Goal: Task Accomplishment & Management: Manage account settings

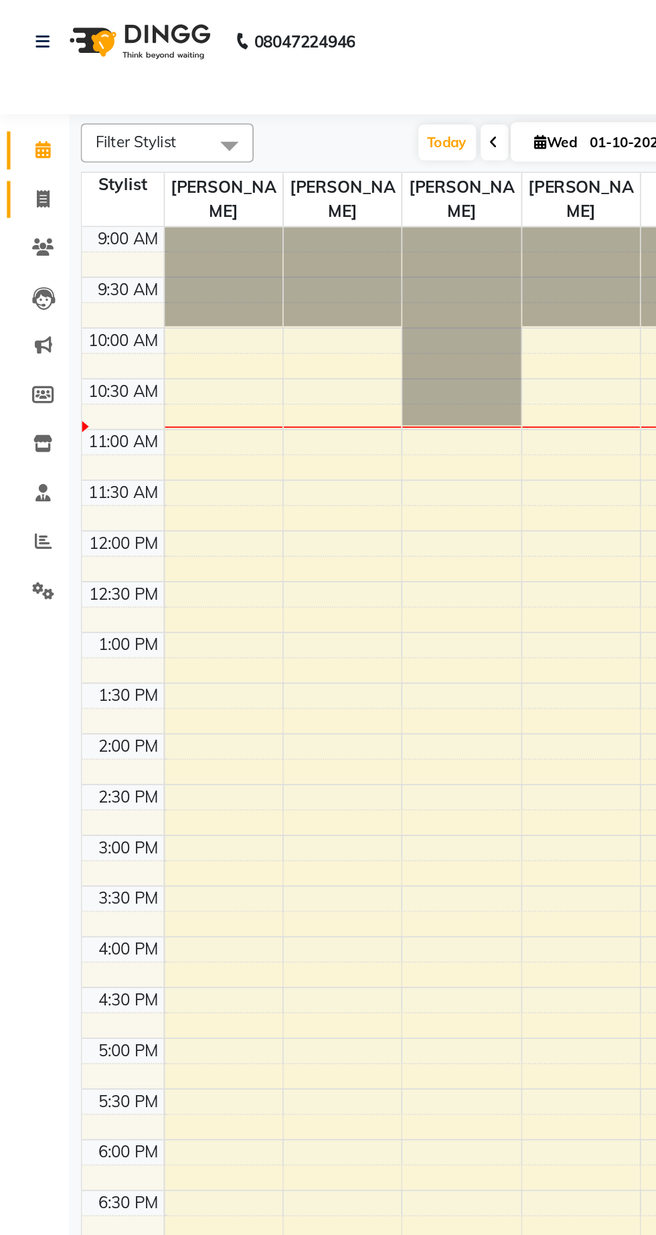
click at [25, 116] on icon at bounding box center [24, 115] width 7 height 10
select select "service"
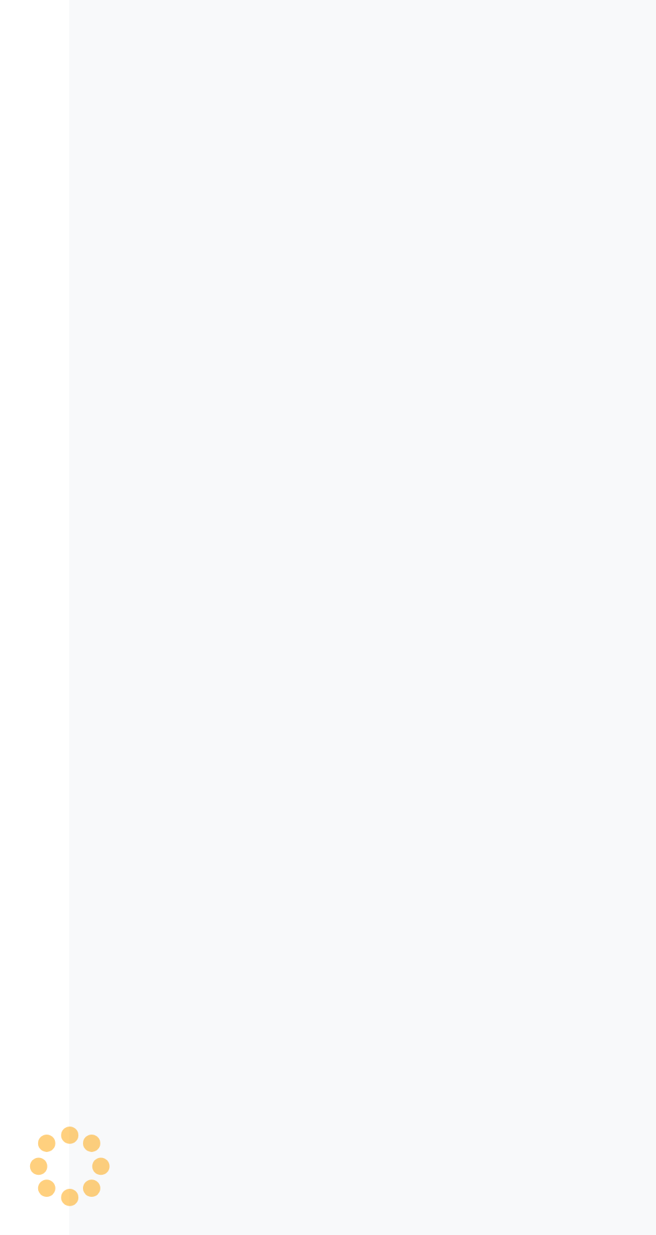
select select "7188"
type input "2837"
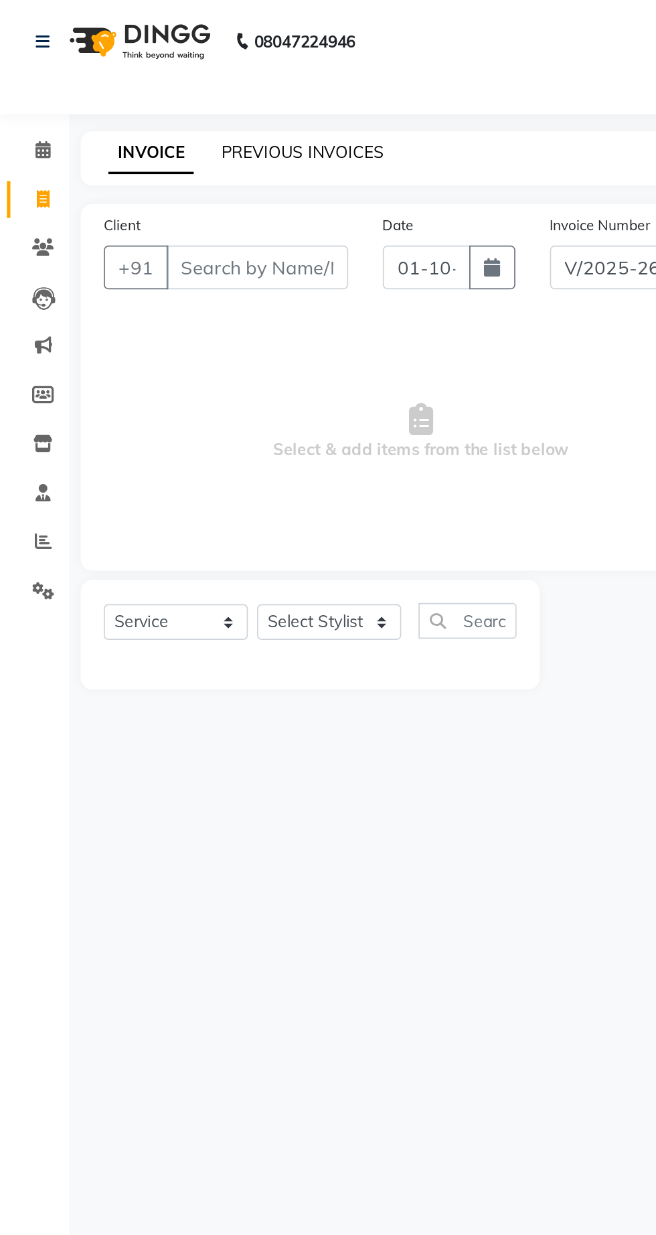
click at [161, 93] on link "PREVIOUS INVOICES" at bounding box center [176, 88] width 94 height 12
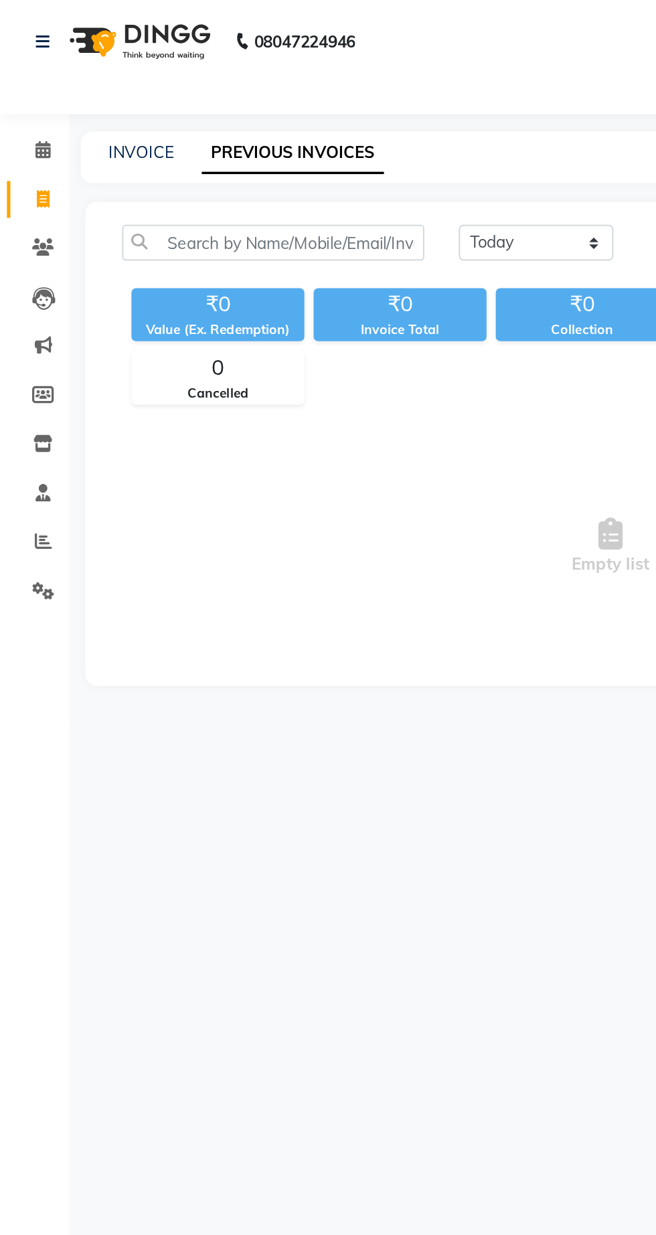
click at [136, 96] on link "PREVIOUS INVOICES" at bounding box center [170, 89] width 106 height 24
click at [276, 146] on select "[DATE] [DATE] Custom Range" at bounding box center [311, 141] width 90 height 21
select select "[DATE]"
click at [266, 131] on select "[DATE] [DATE] Custom Range" at bounding box center [311, 141] width 90 height 21
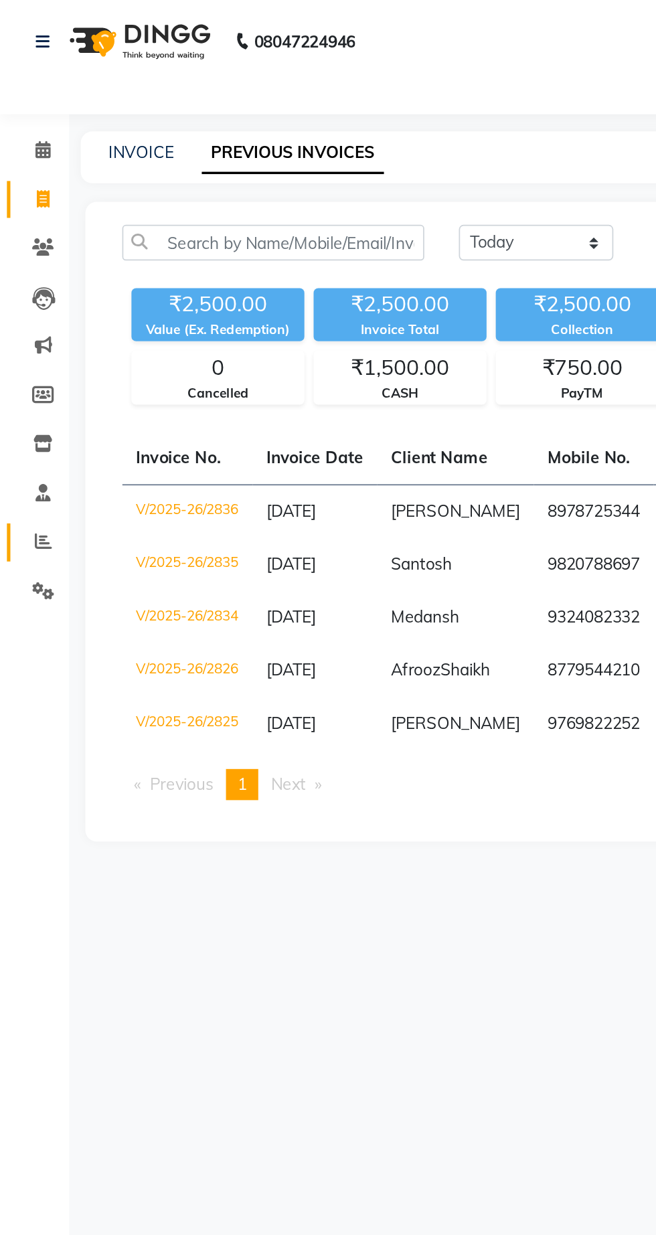
click at [24, 315] on icon at bounding box center [25, 314] width 10 height 10
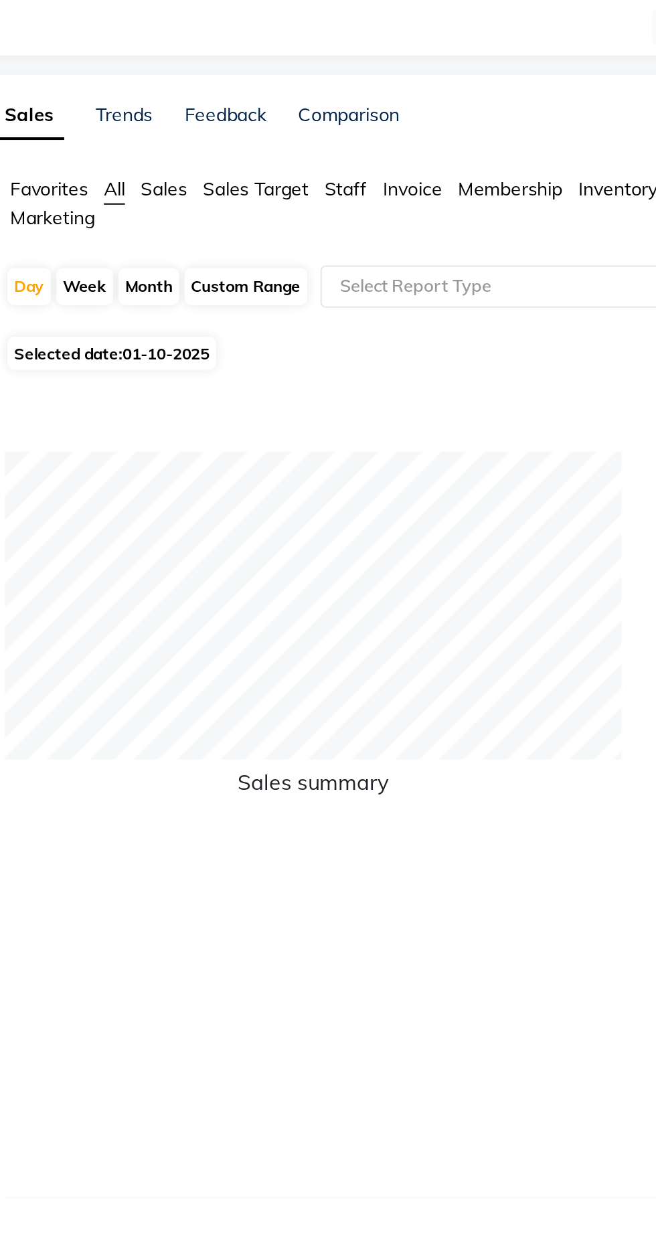
click at [241, 140] on span "Staff" at bounding box center [248, 134] width 21 height 12
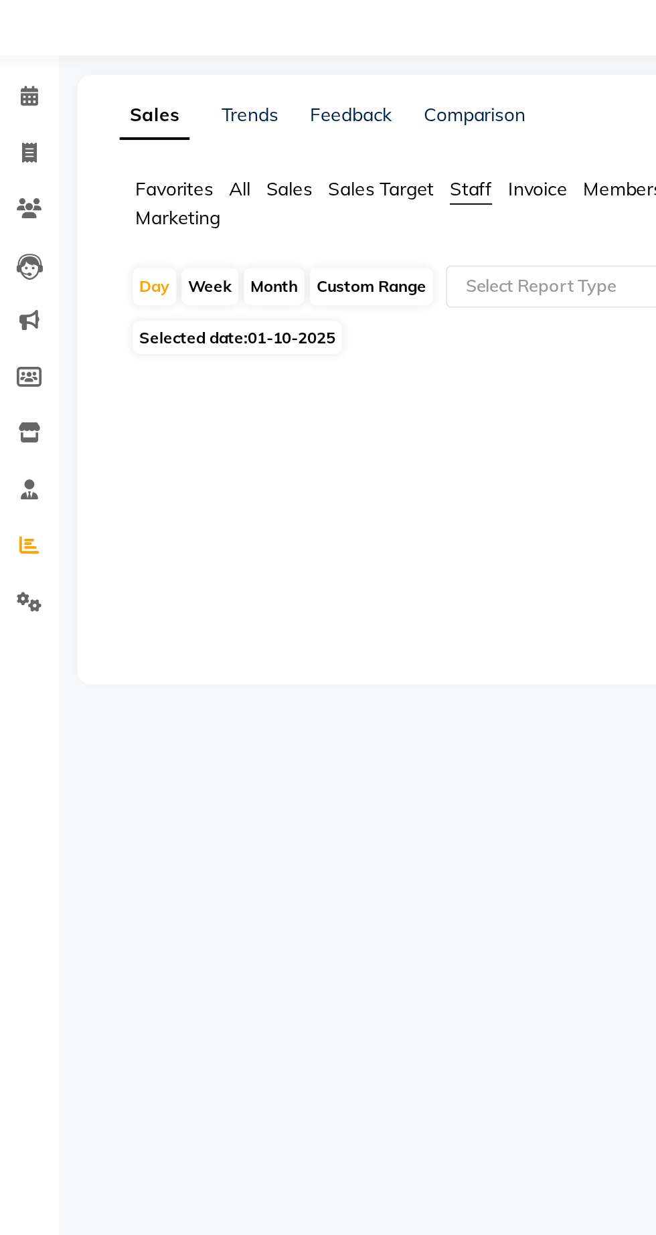
click at [156, 189] on div "Month" at bounding box center [149, 183] width 31 height 19
select select "10"
select select "2025"
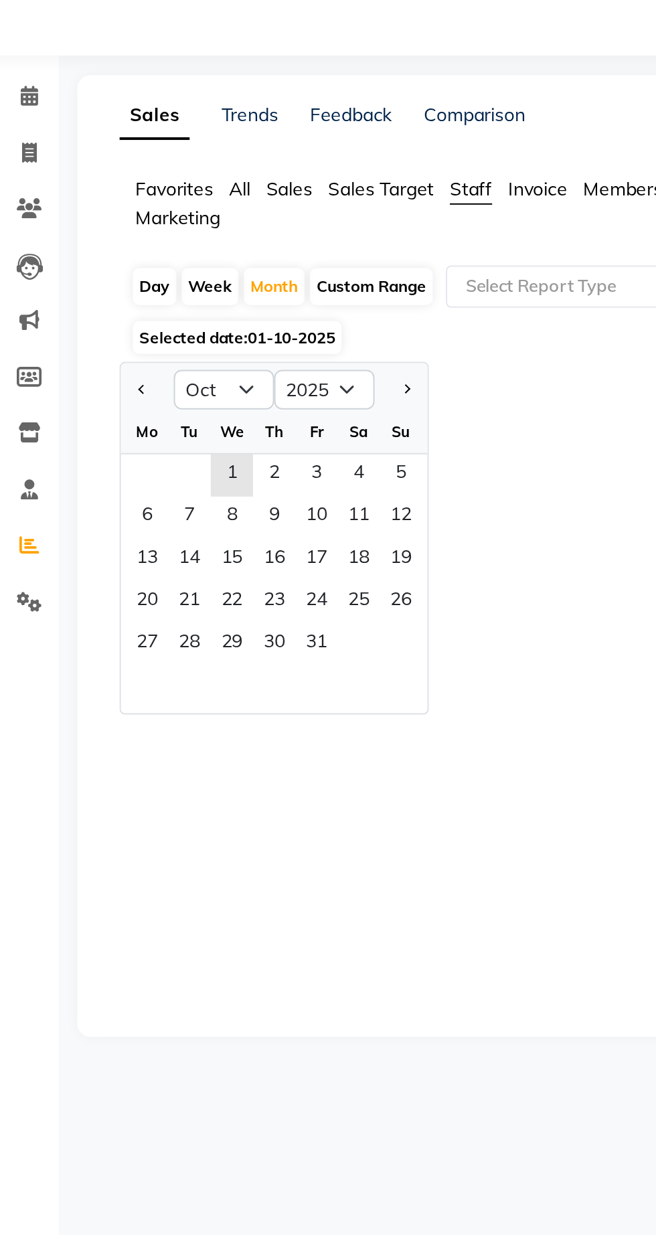
click at [84, 243] on button "Previous month" at bounding box center [82, 235] width 11 height 21
select select "9"
click at [84, 283] on span "1" at bounding box center [84, 278] width 21 height 21
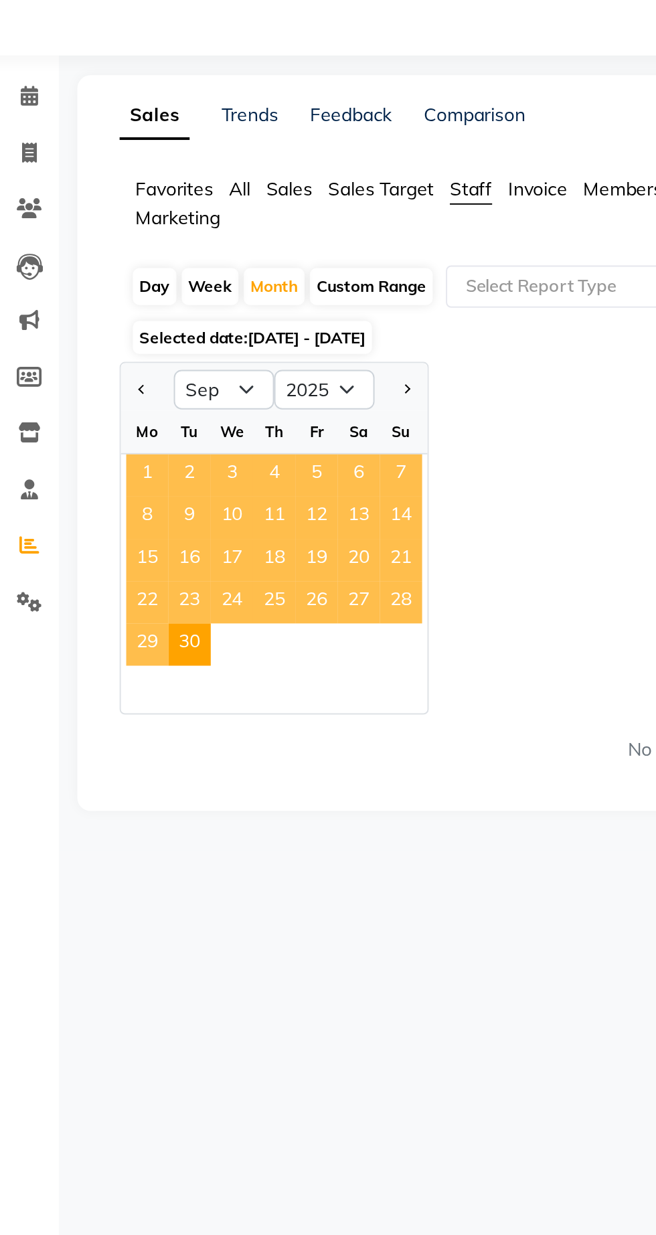
click at [110, 373] on span "30" at bounding box center [106, 364] width 21 height 21
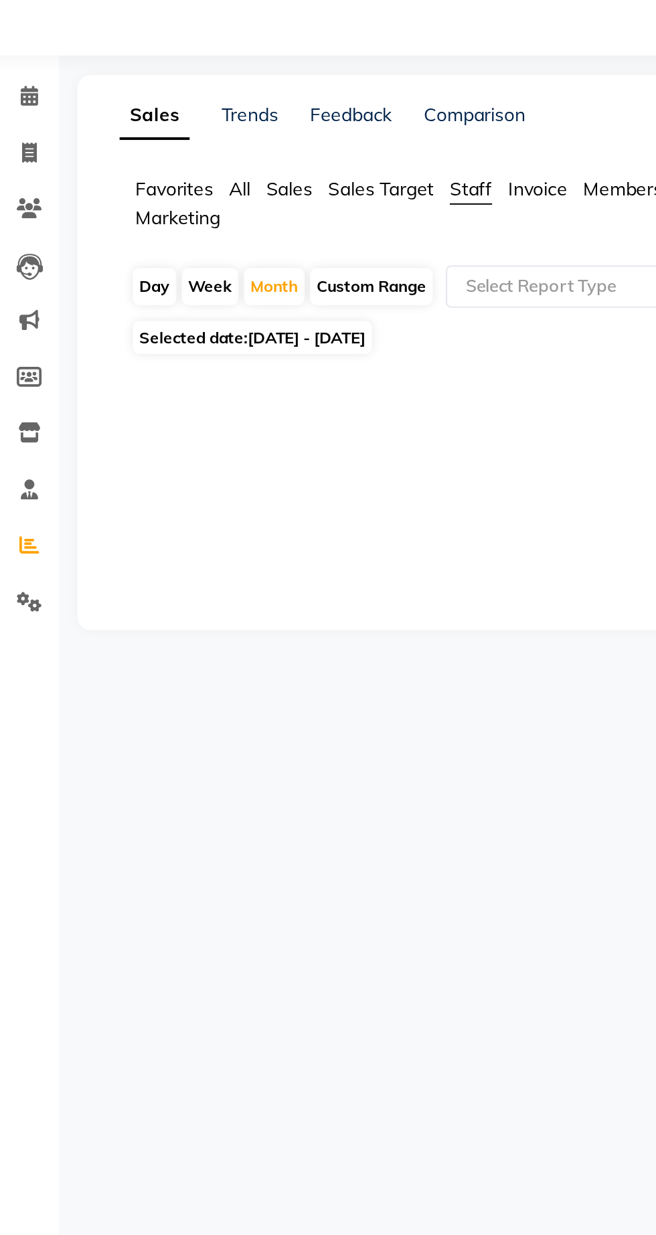
click at [102, 364] on main "Sales Trends Feedback Comparison Generate Report Favorites All Sales Sales Targ…" at bounding box center [348, 226] width 616 height 301
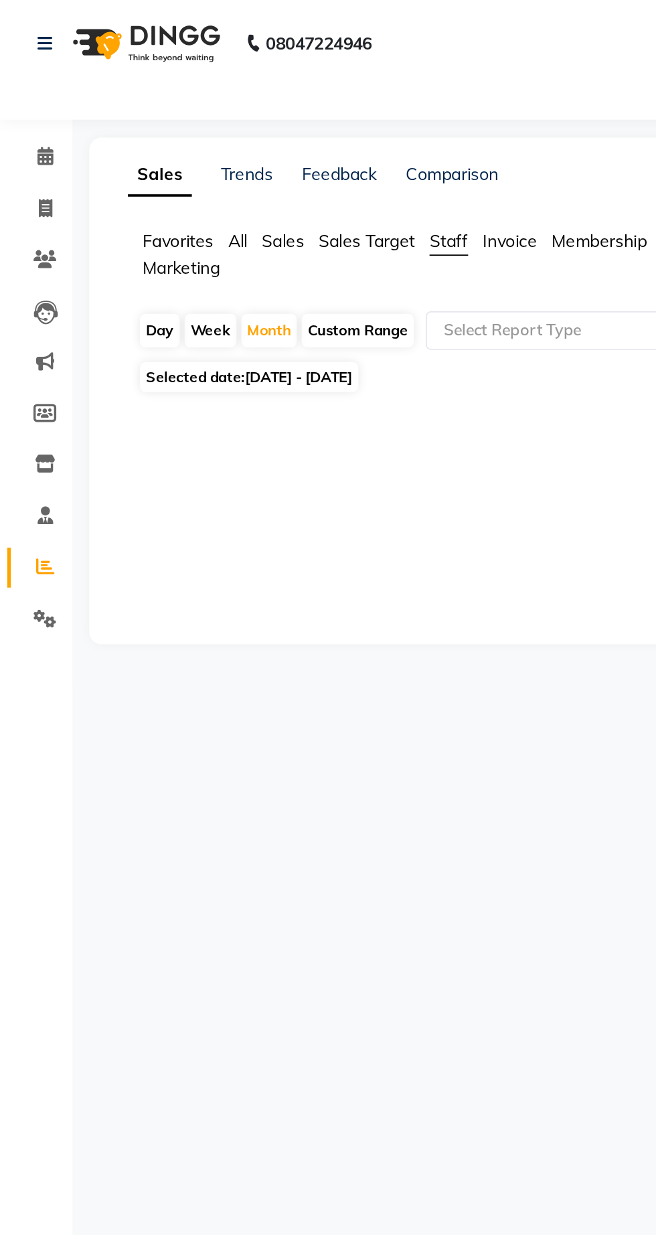
click at [147, 187] on div "Month" at bounding box center [149, 183] width 31 height 19
select select "9"
select select "2025"
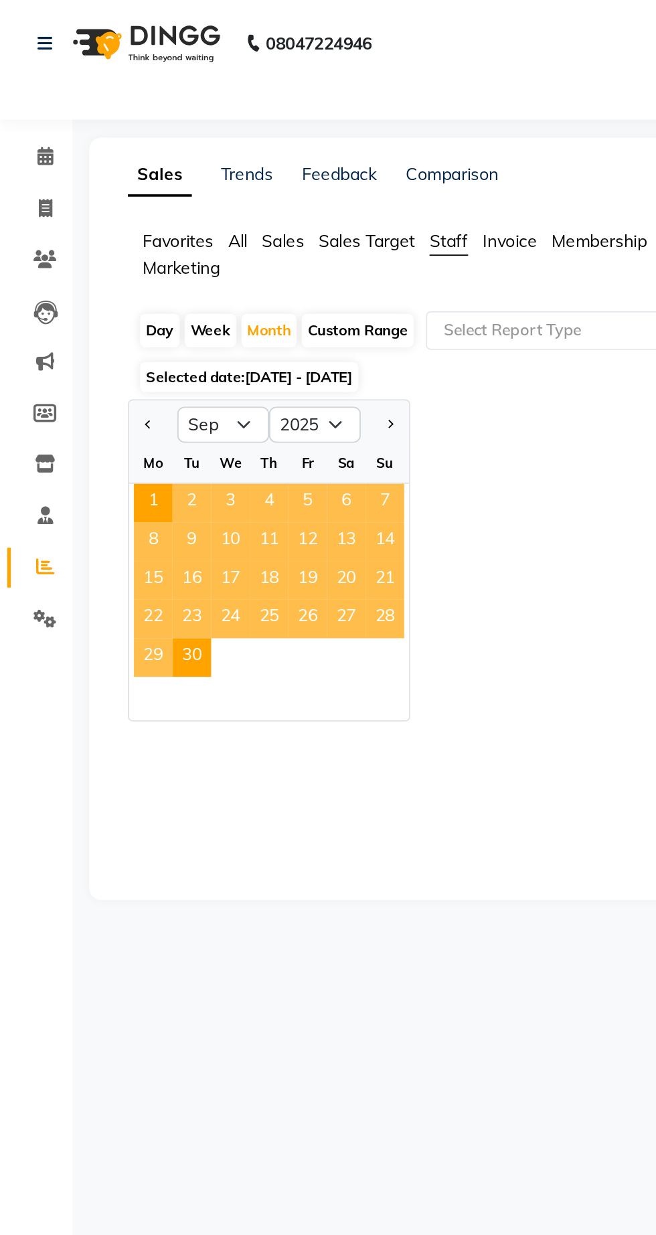
click at [110, 364] on span "30" at bounding box center [106, 364] width 21 height 21
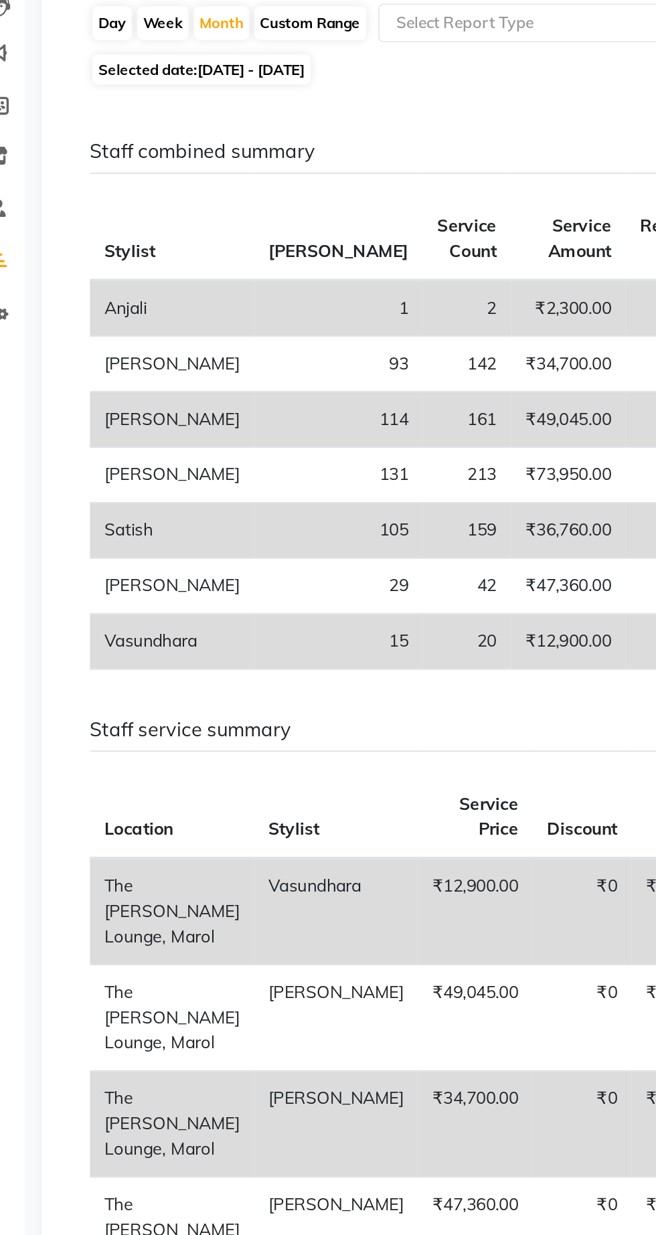
click at [322, 688] on td "₹0" at bounding box center [349, 677] width 55 height 60
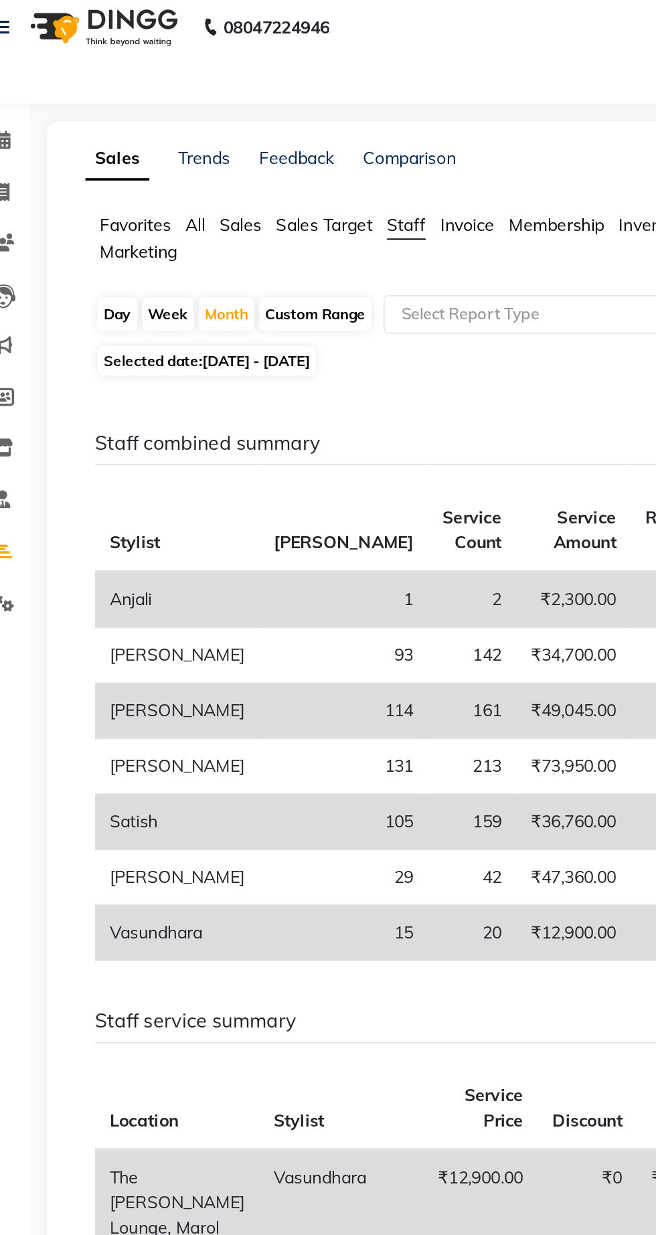
scroll to position [80, 0]
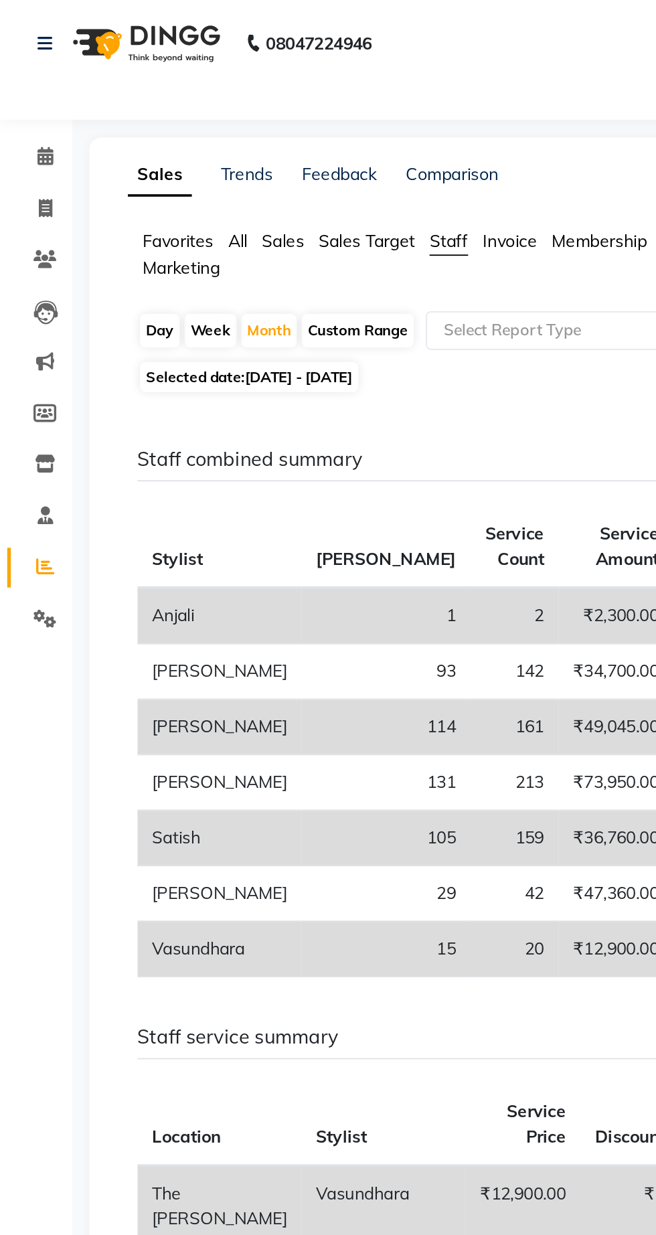
click at [22, 309] on icon at bounding box center [25, 314] width 10 height 10
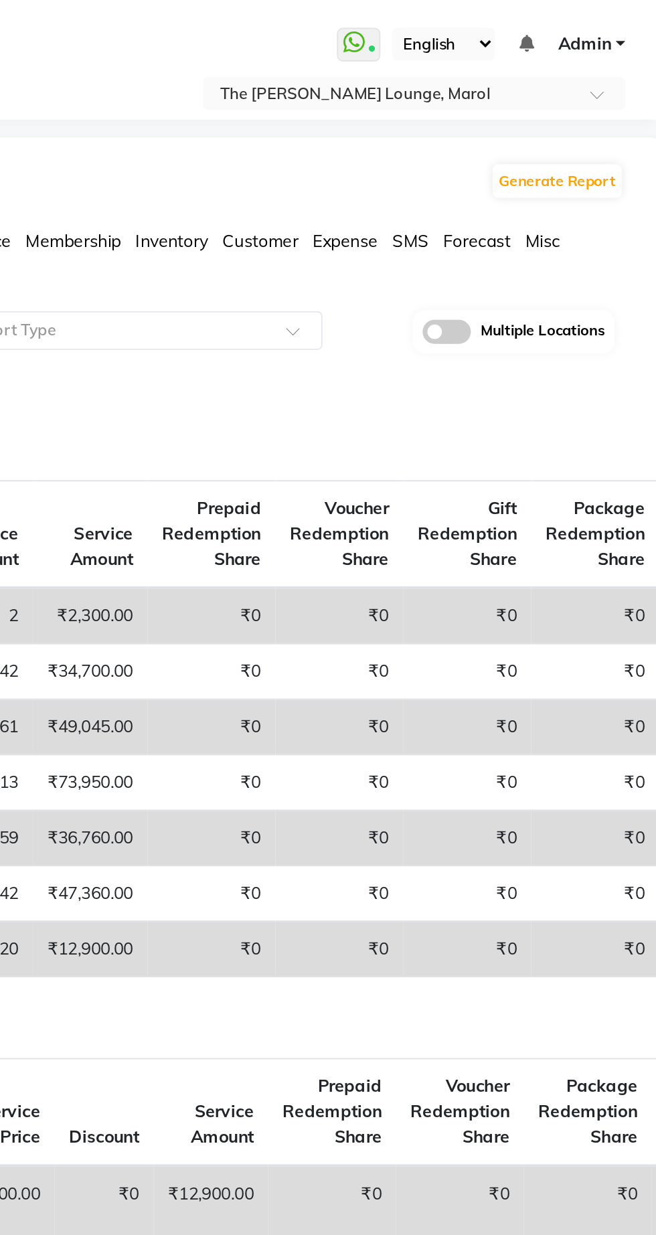
scroll to position [0, 0]
click at [473, 55] on input "text" at bounding box center [508, 52] width 194 height 13
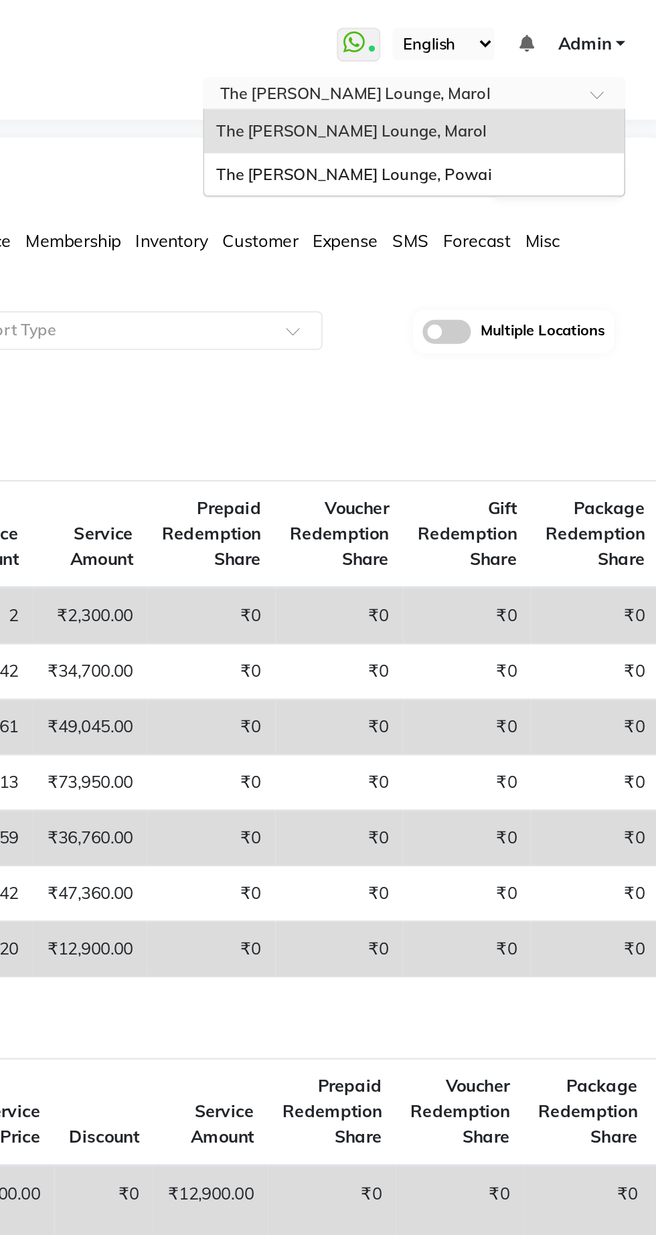
click at [443, 104] on div "The [PERSON_NAME] Lounge, Powai" at bounding box center [521, 97] width 233 height 24
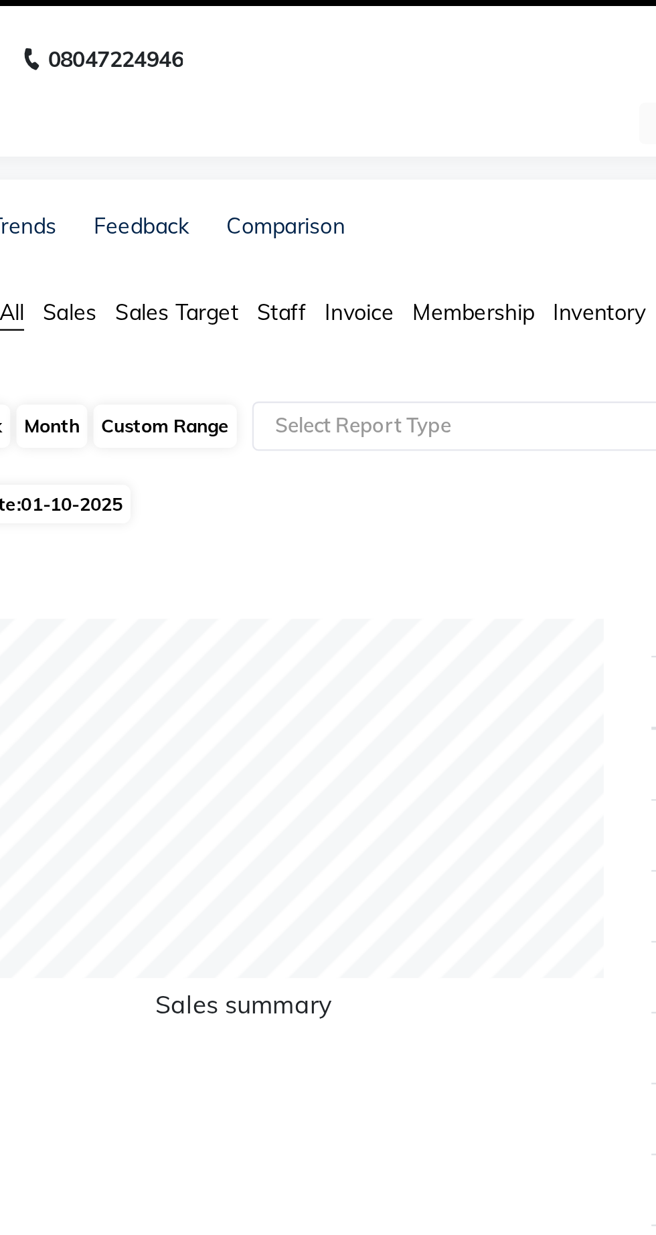
click at [248, 172] on span "Staff" at bounding box center [248, 167] width 21 height 12
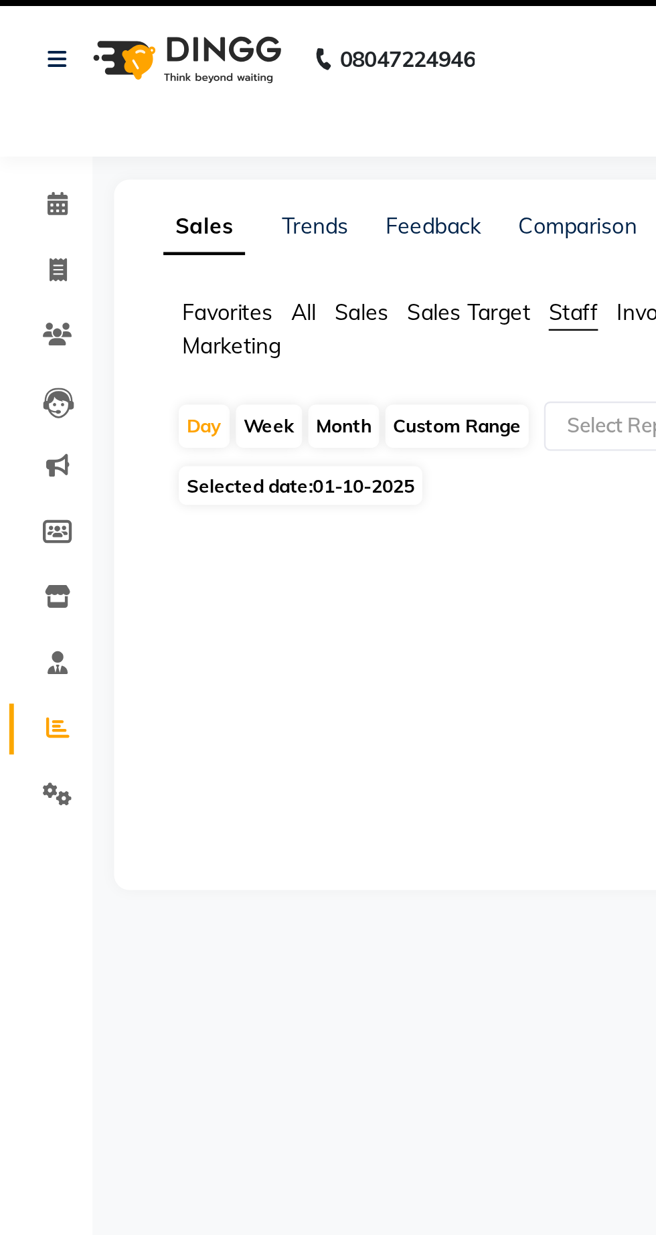
click at [149, 218] on div "Month" at bounding box center [149, 216] width 31 height 19
select select "10"
select select "2025"
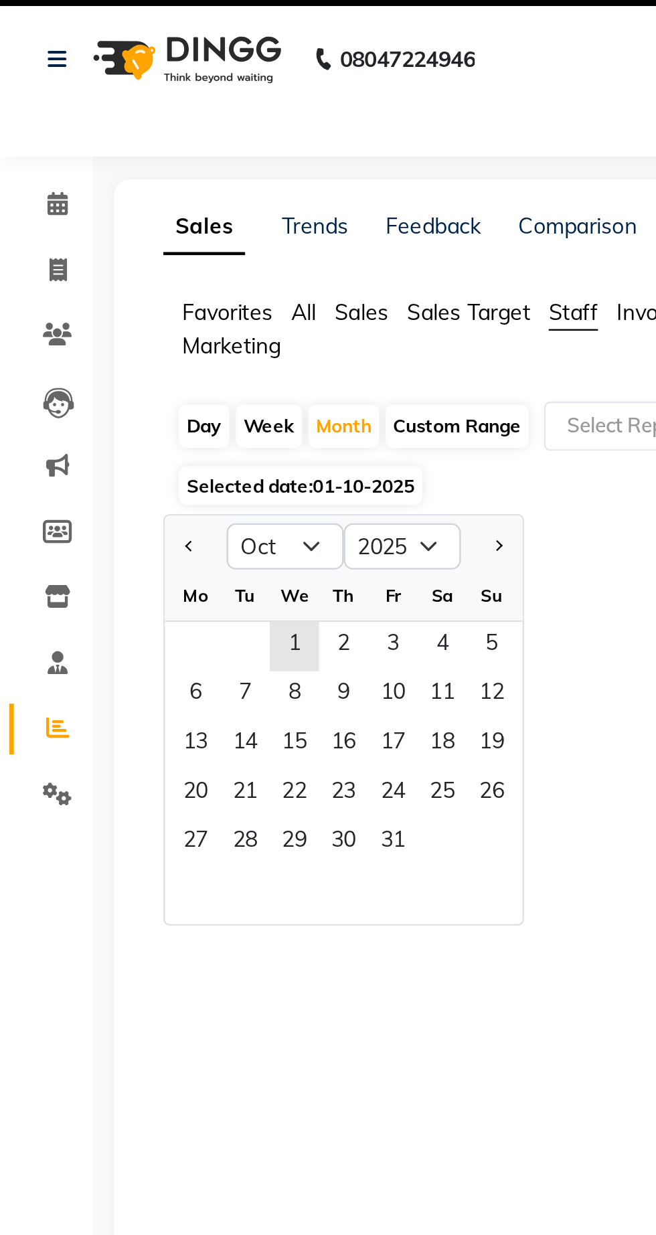
click at [81, 275] on button "Previous month" at bounding box center [82, 268] width 11 height 21
select select "9"
click at [78, 313] on span "1" at bounding box center [84, 311] width 21 height 21
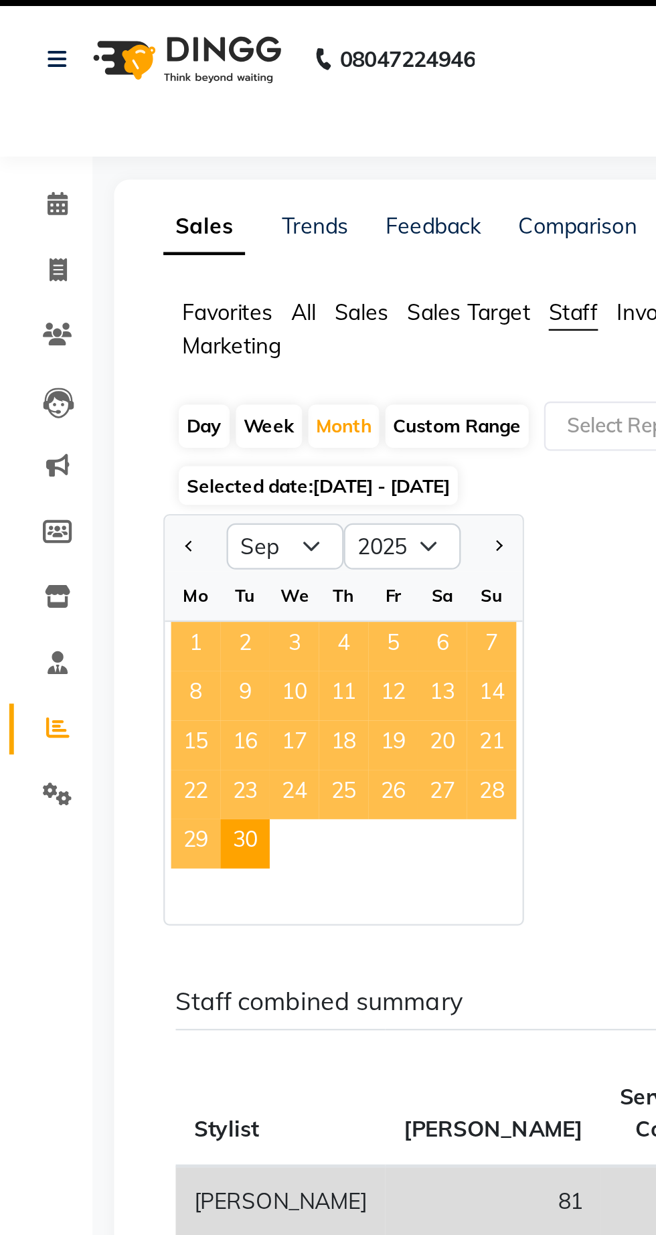
click at [115, 394] on span "30" at bounding box center [106, 397] width 21 height 21
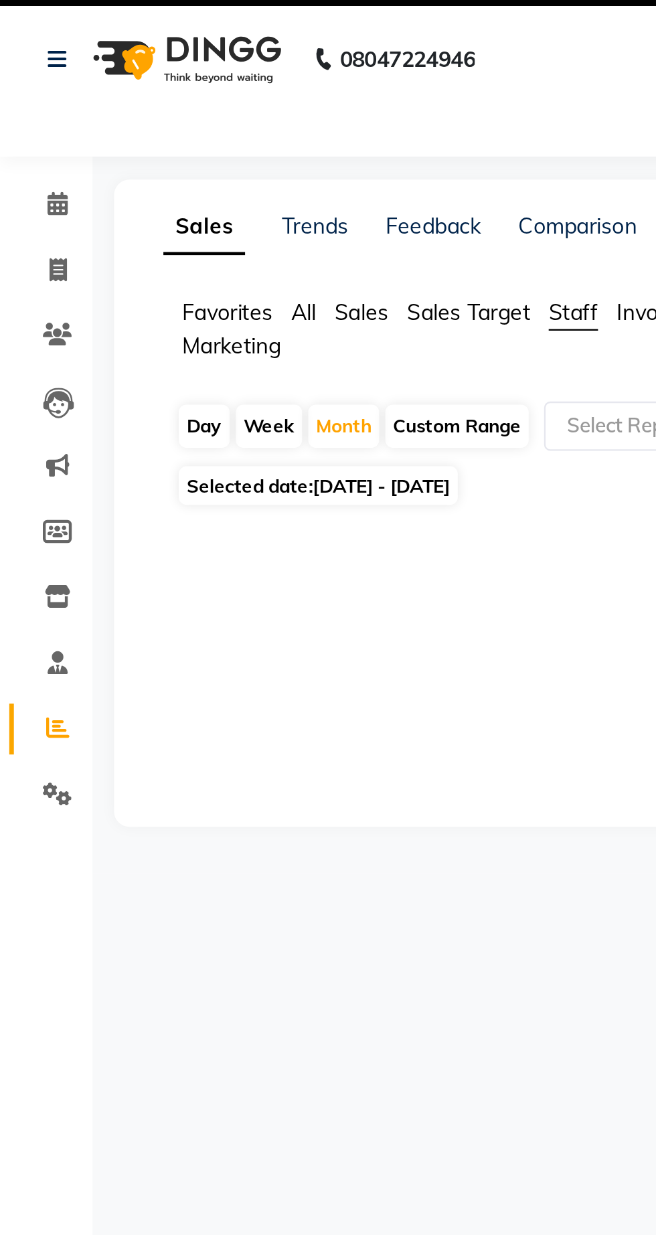
click at [141, 224] on div "Month" at bounding box center [149, 216] width 31 height 19
select select "9"
select select "2025"
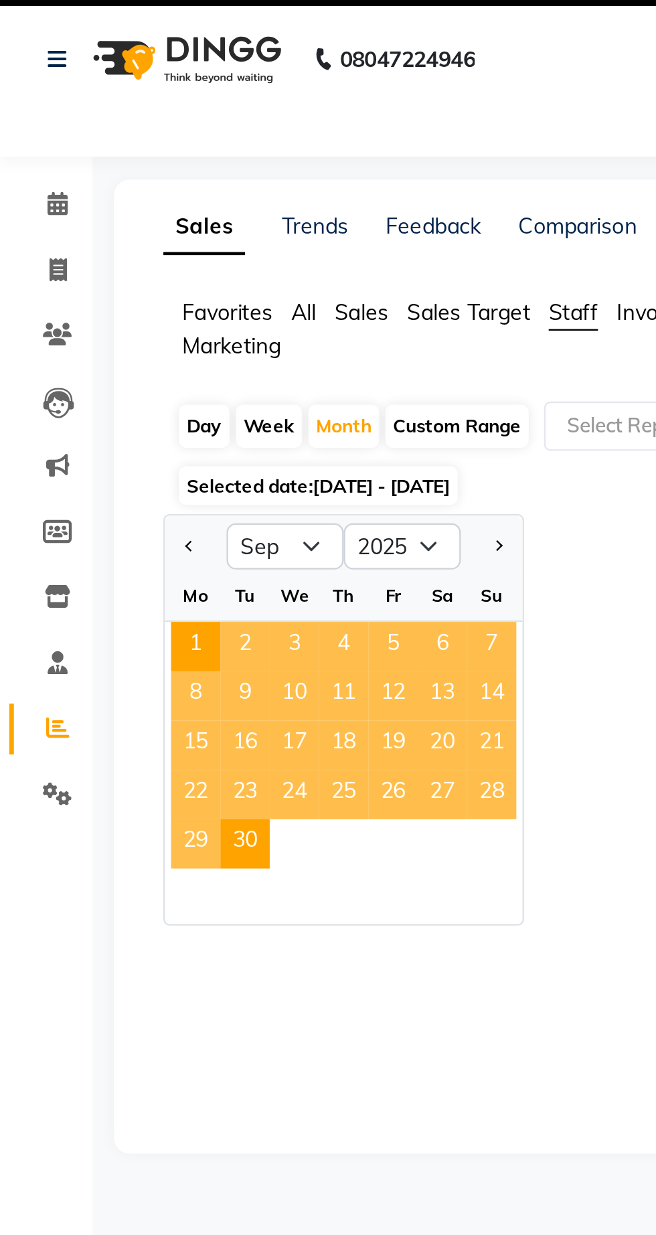
click at [108, 400] on span "30" at bounding box center [106, 397] width 21 height 21
